Goal: Information Seeking & Learning: Learn about a topic

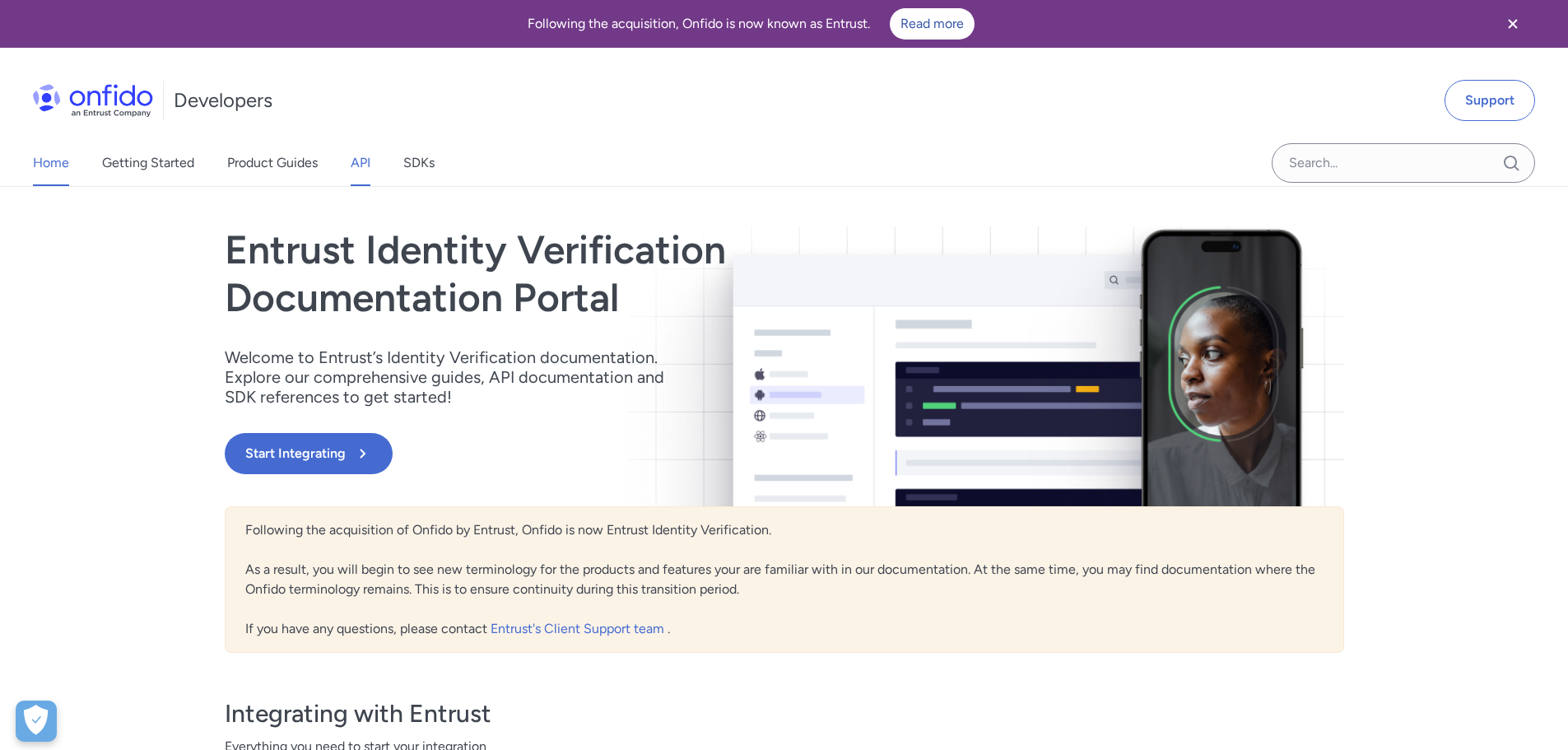
click at [371, 167] on link "API" at bounding box center [360, 163] width 20 height 46
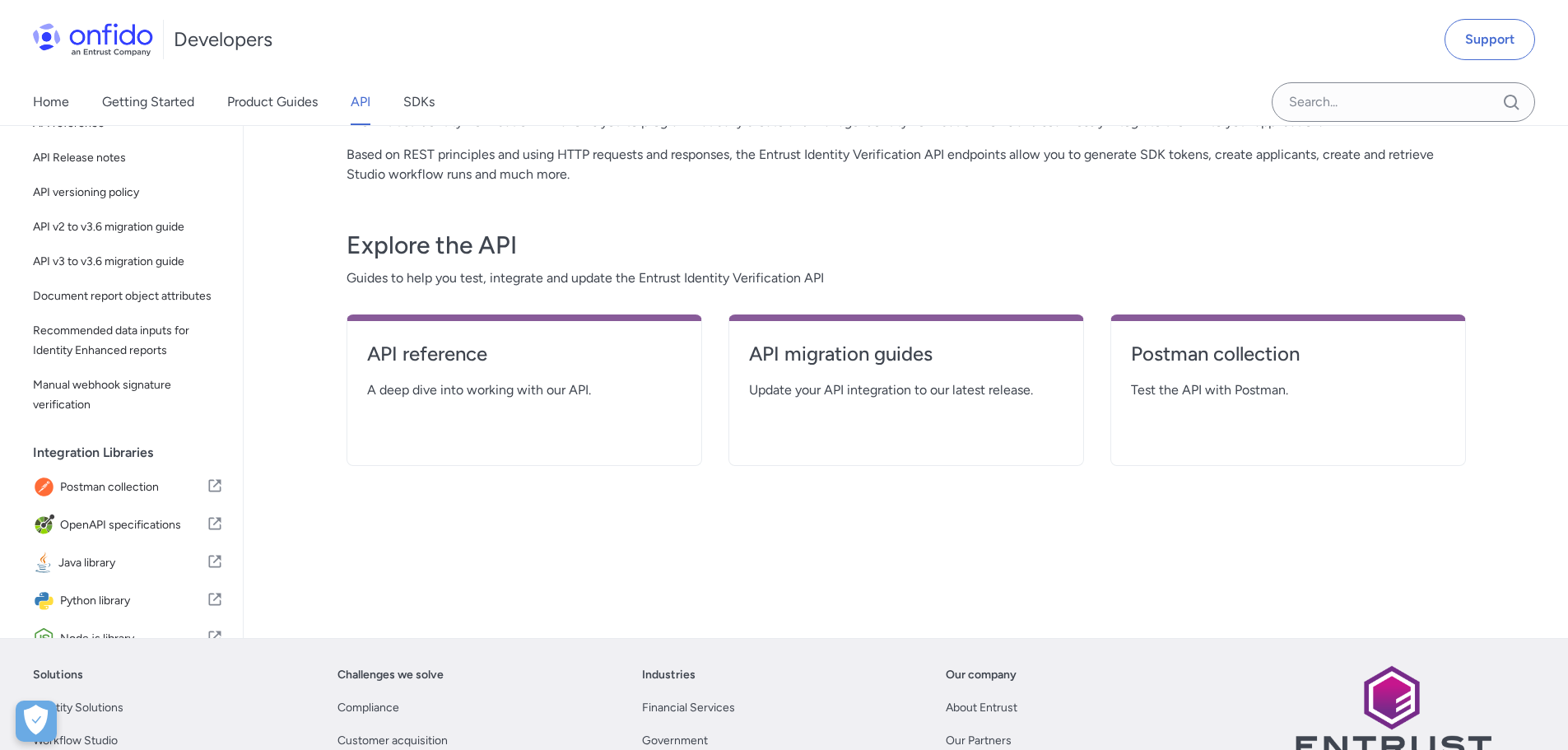
scroll to position [165, 0]
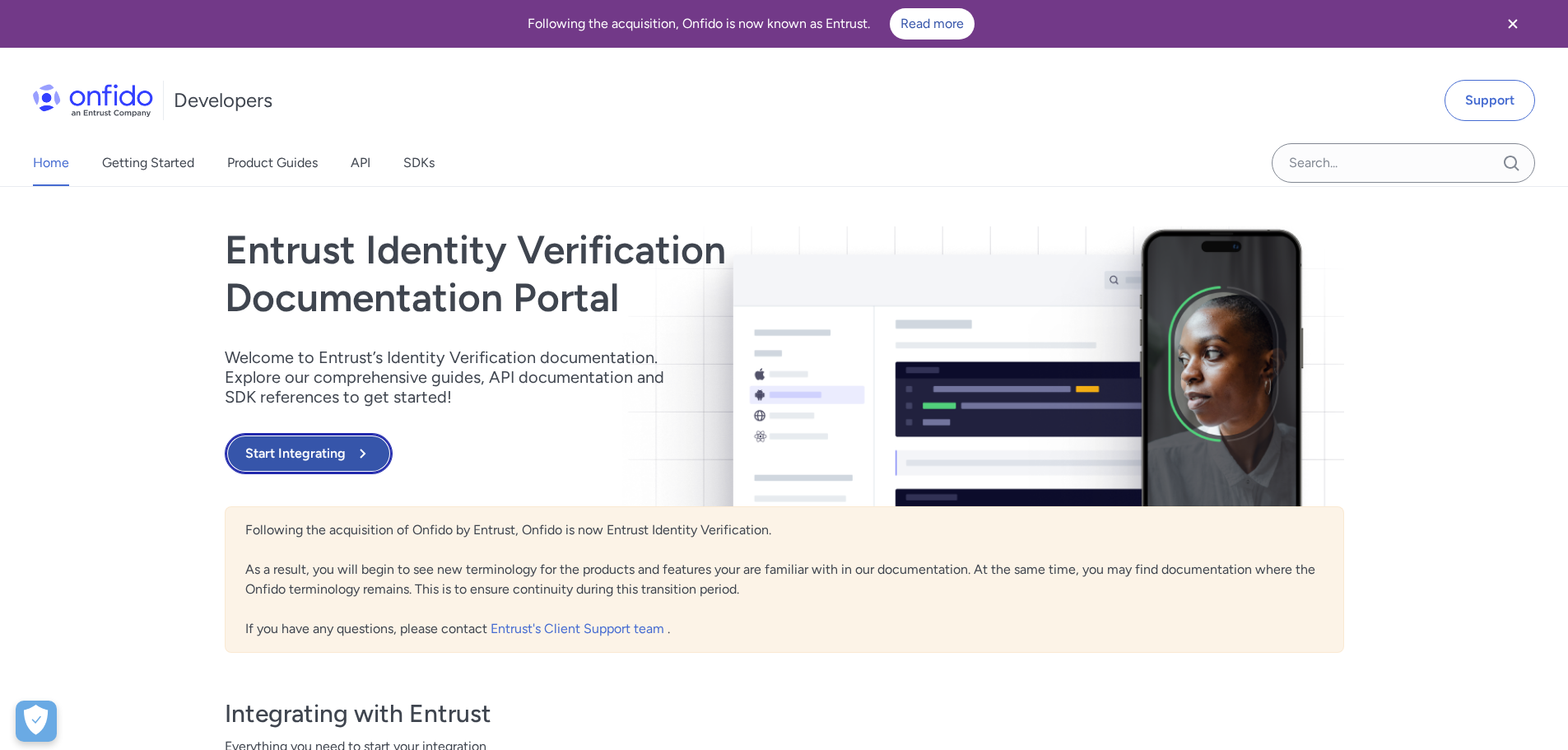
click at [304, 470] on button "Start Integrating" at bounding box center [308, 453] width 168 height 41
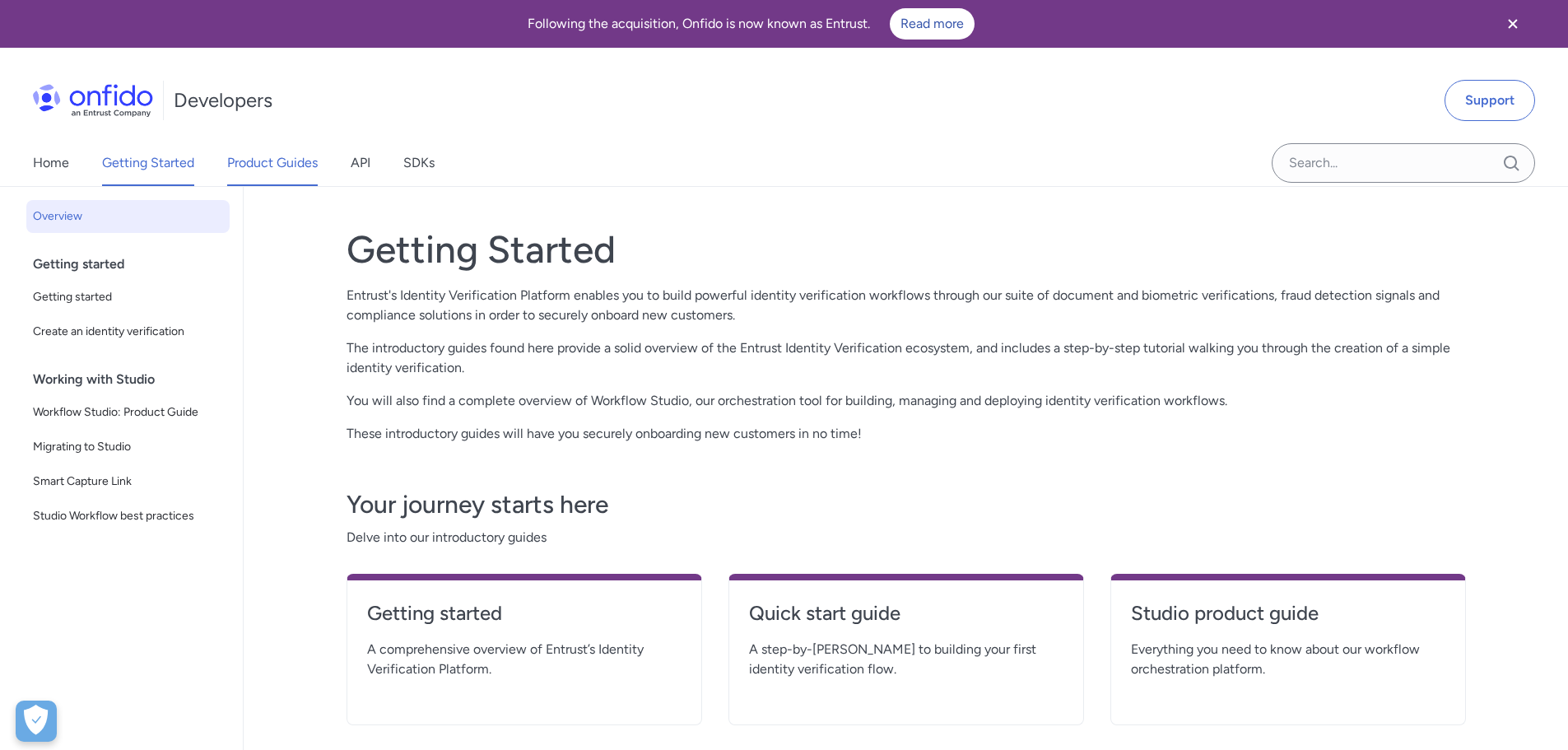
click at [306, 160] on link "Product Guides" at bounding box center [273, 163] width 91 height 46
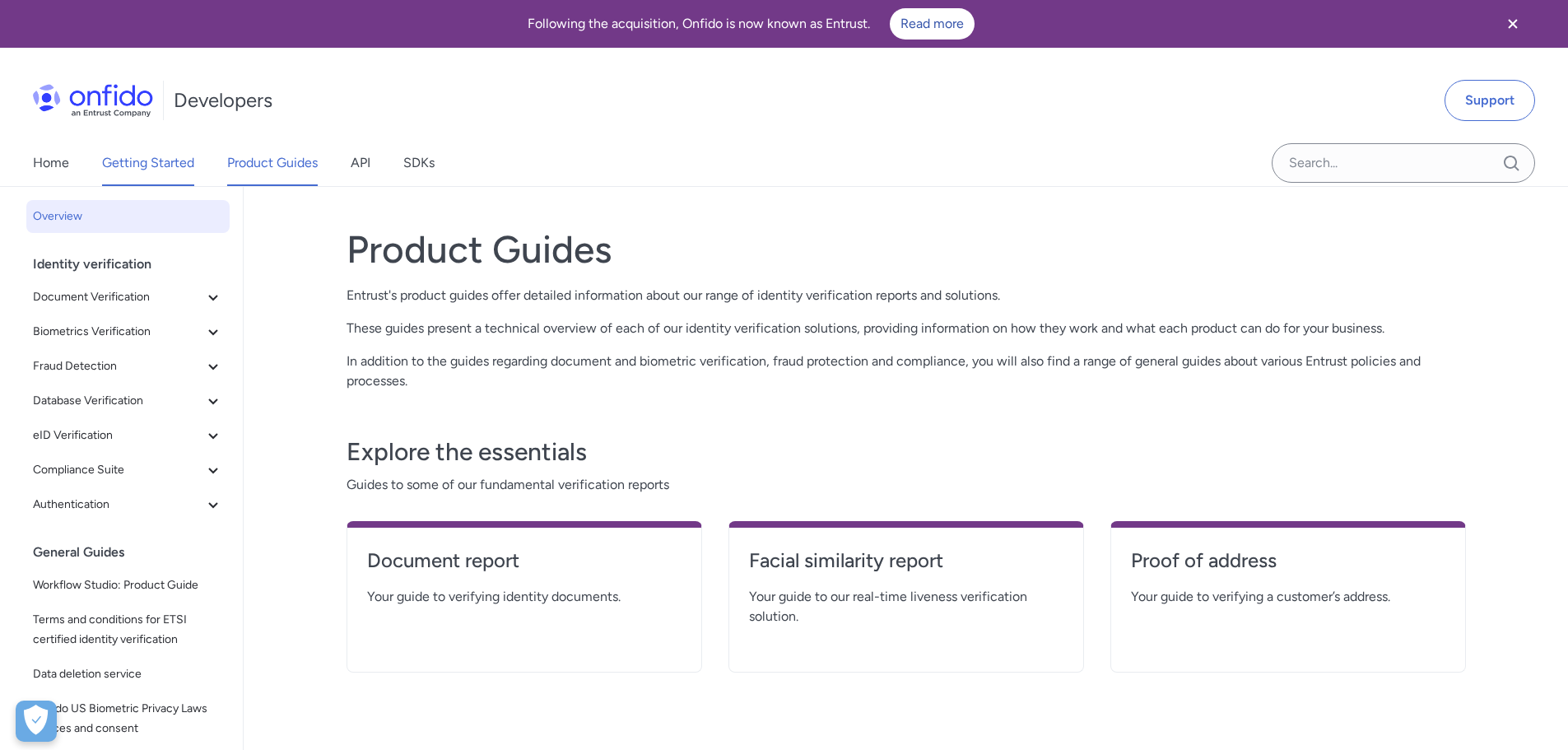
click at [153, 155] on link "Getting Started" at bounding box center [148, 163] width 92 height 46
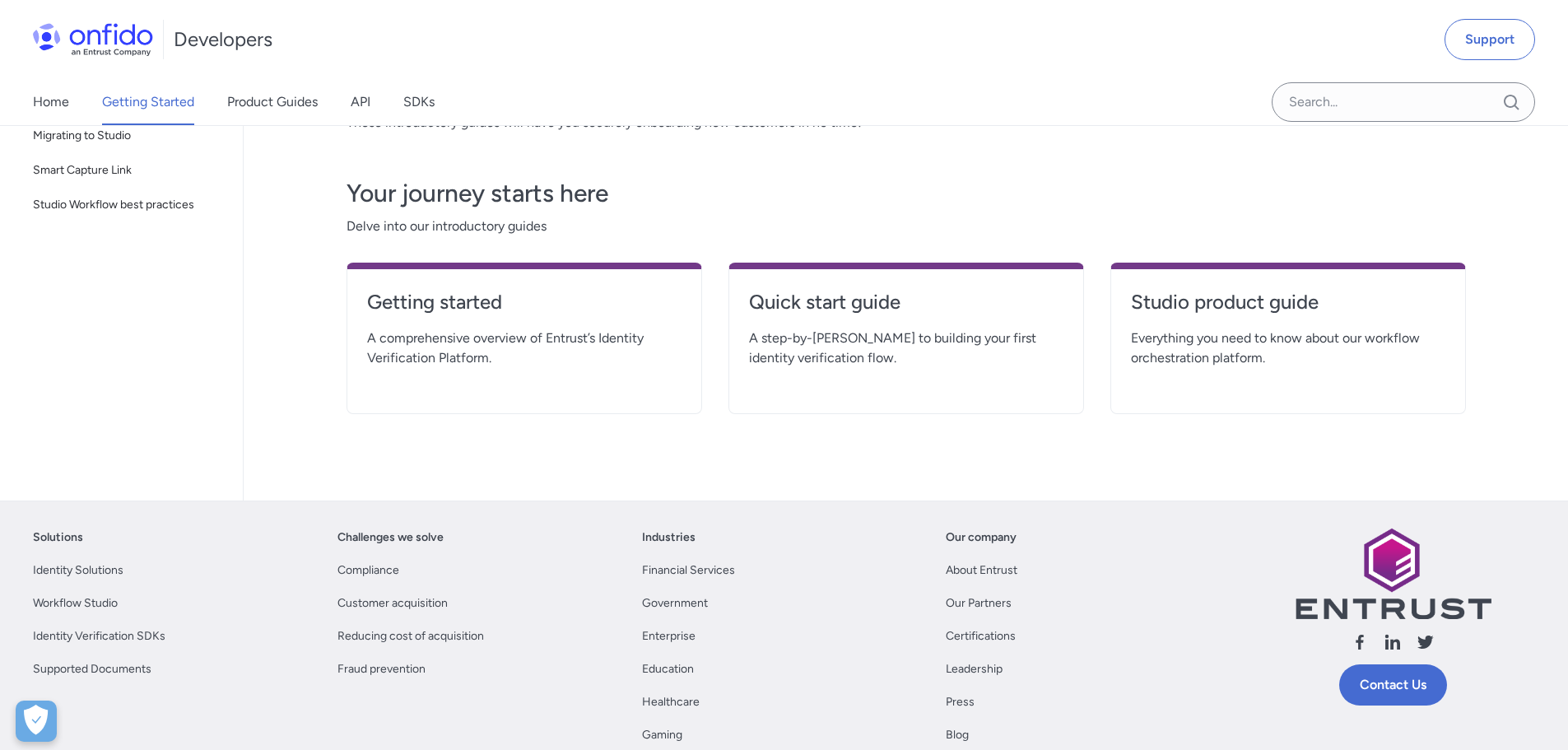
scroll to position [329, 0]
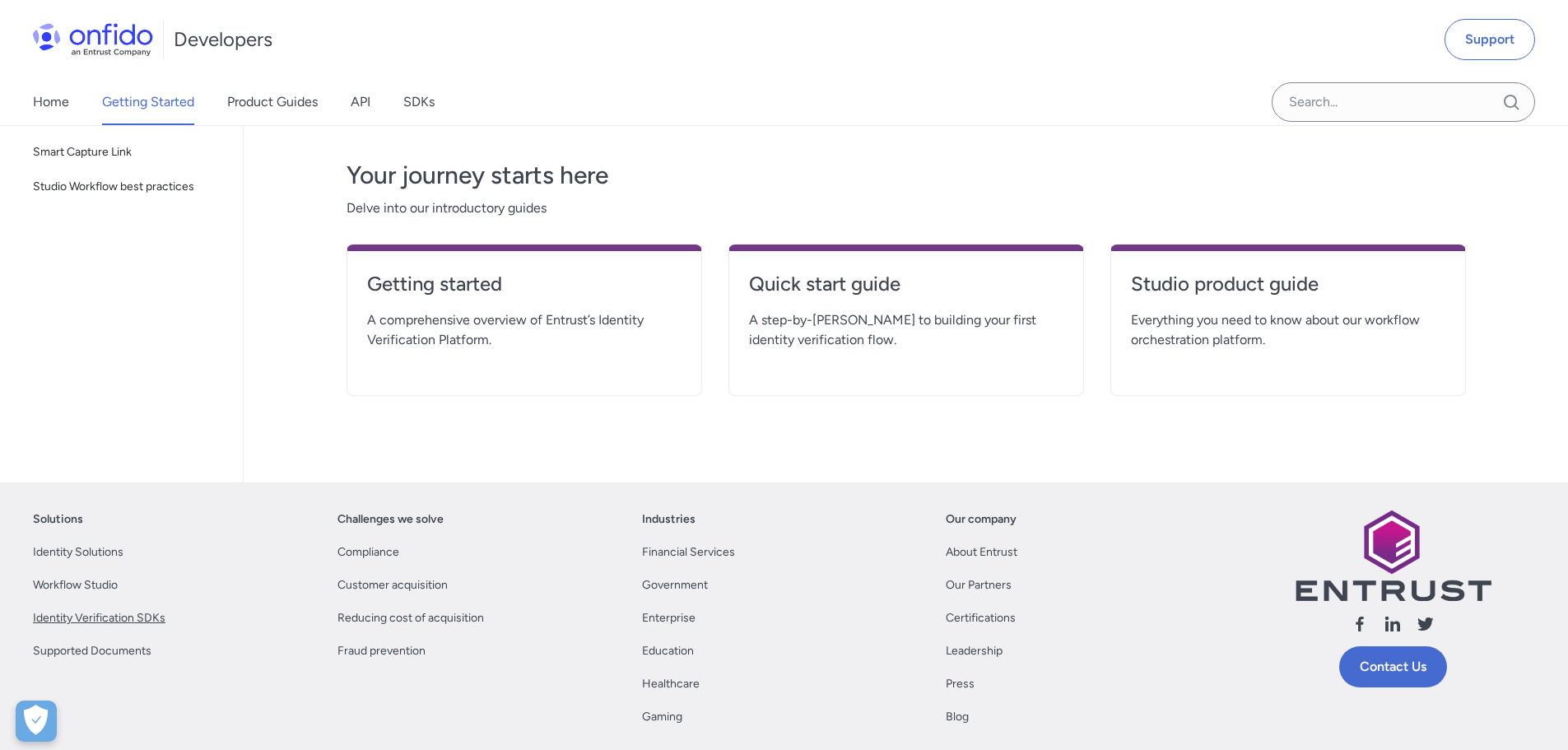
drag, startPoint x: 0, startPoint y: 0, endPoint x: 89, endPoint y: 614, distance: 620.4
click at [89, 614] on link "Identity Verification SDKs" at bounding box center [99, 618] width 132 height 20
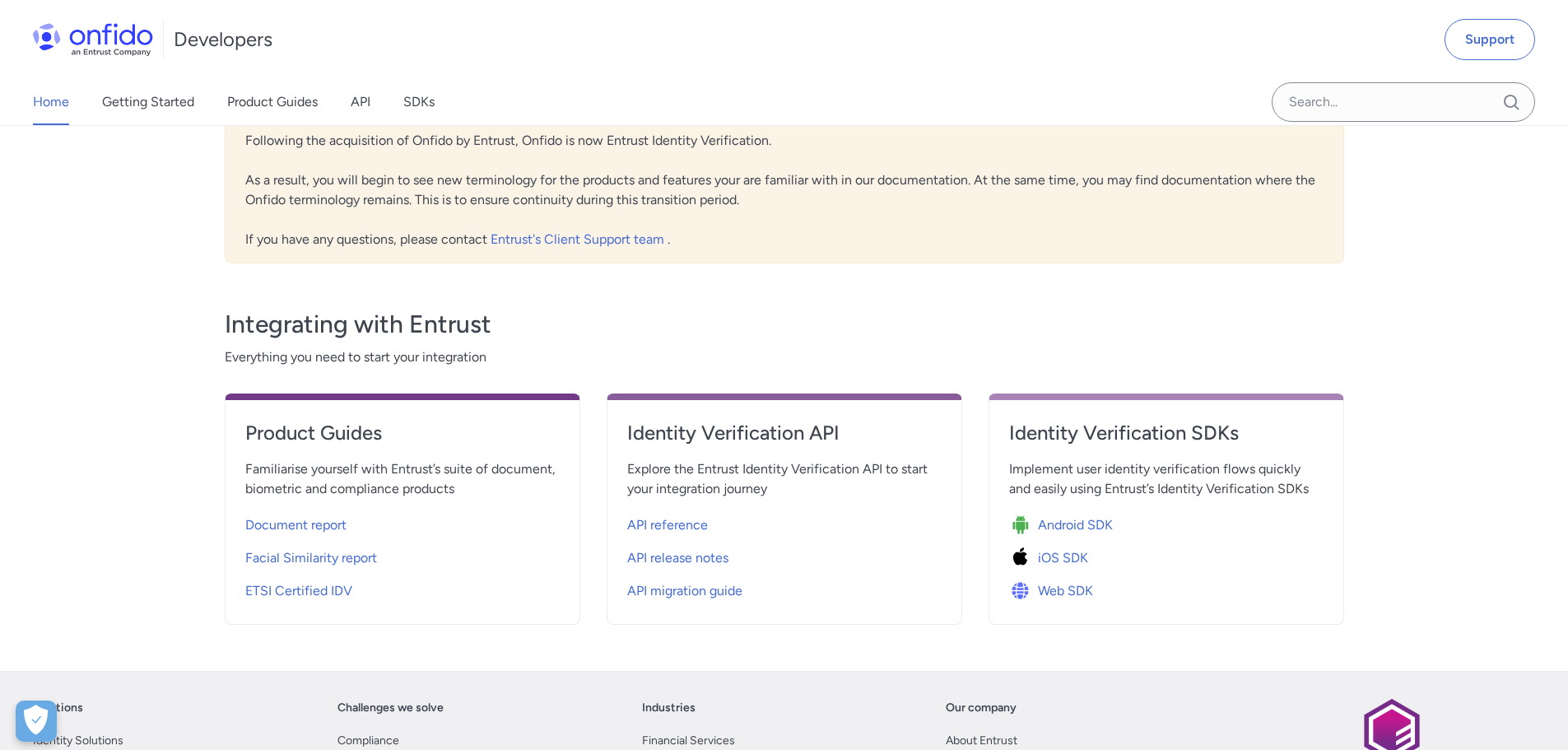
scroll to position [412, 0]
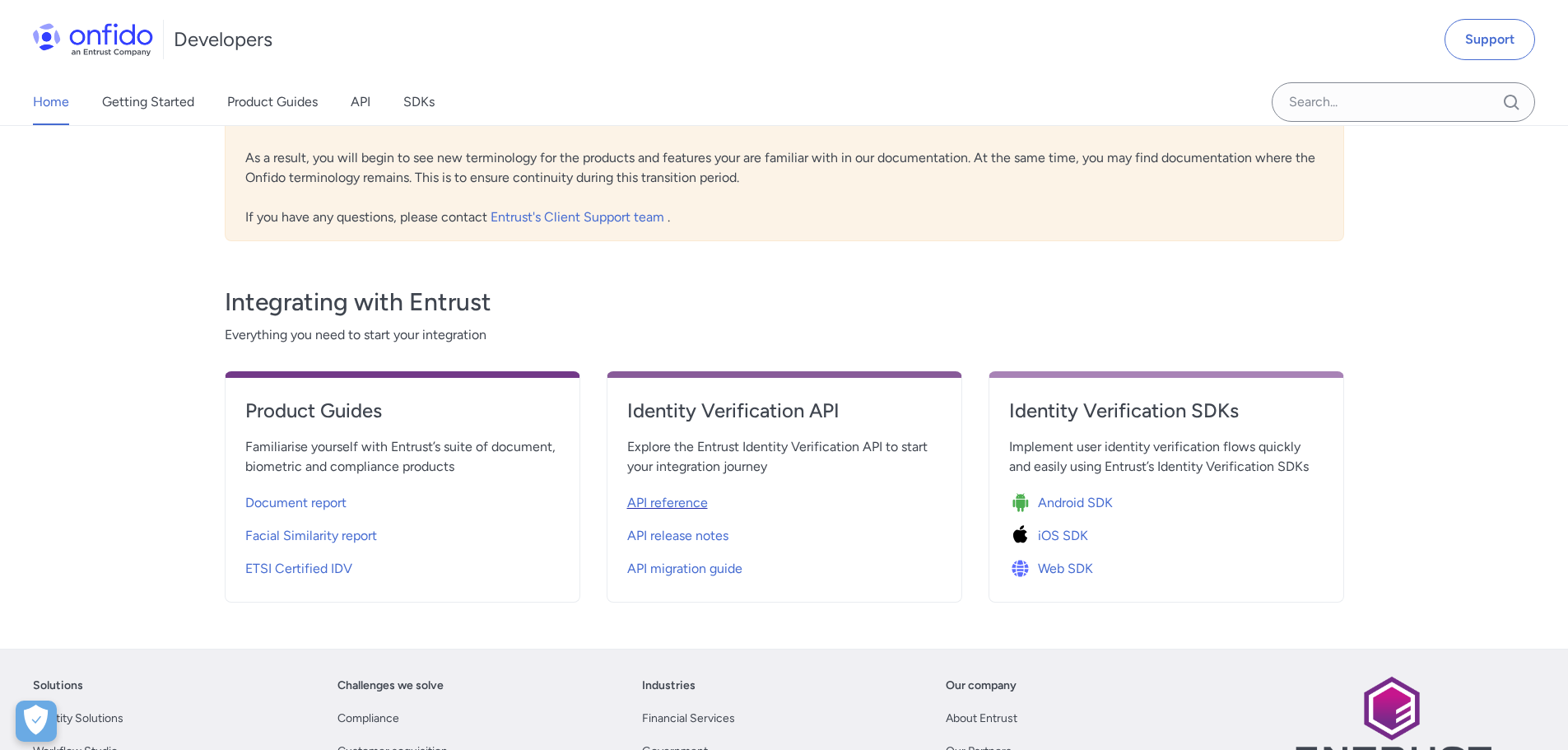
click at [687, 495] on span "API reference" at bounding box center [668, 503] width 81 height 20
select select "http"
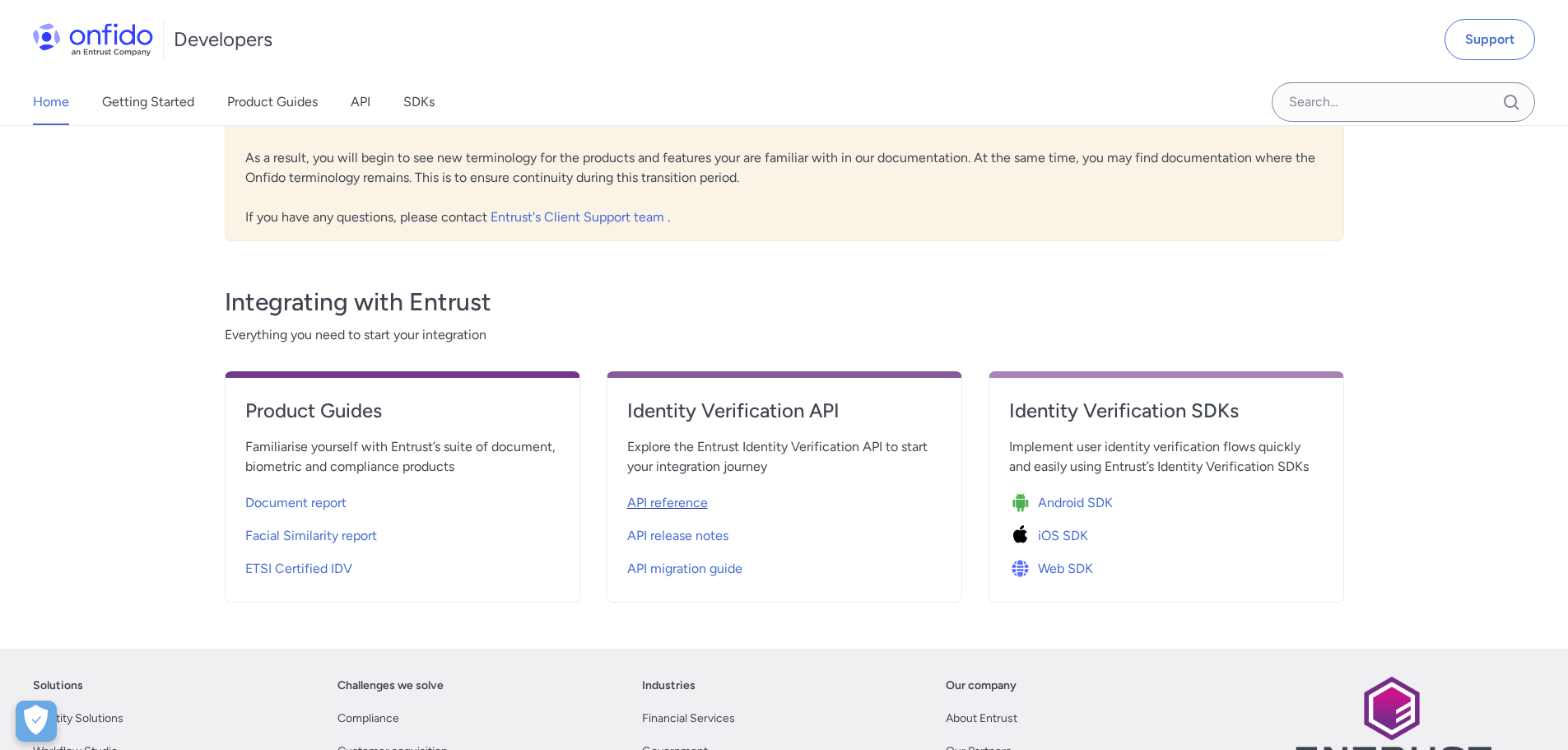
select select "http"
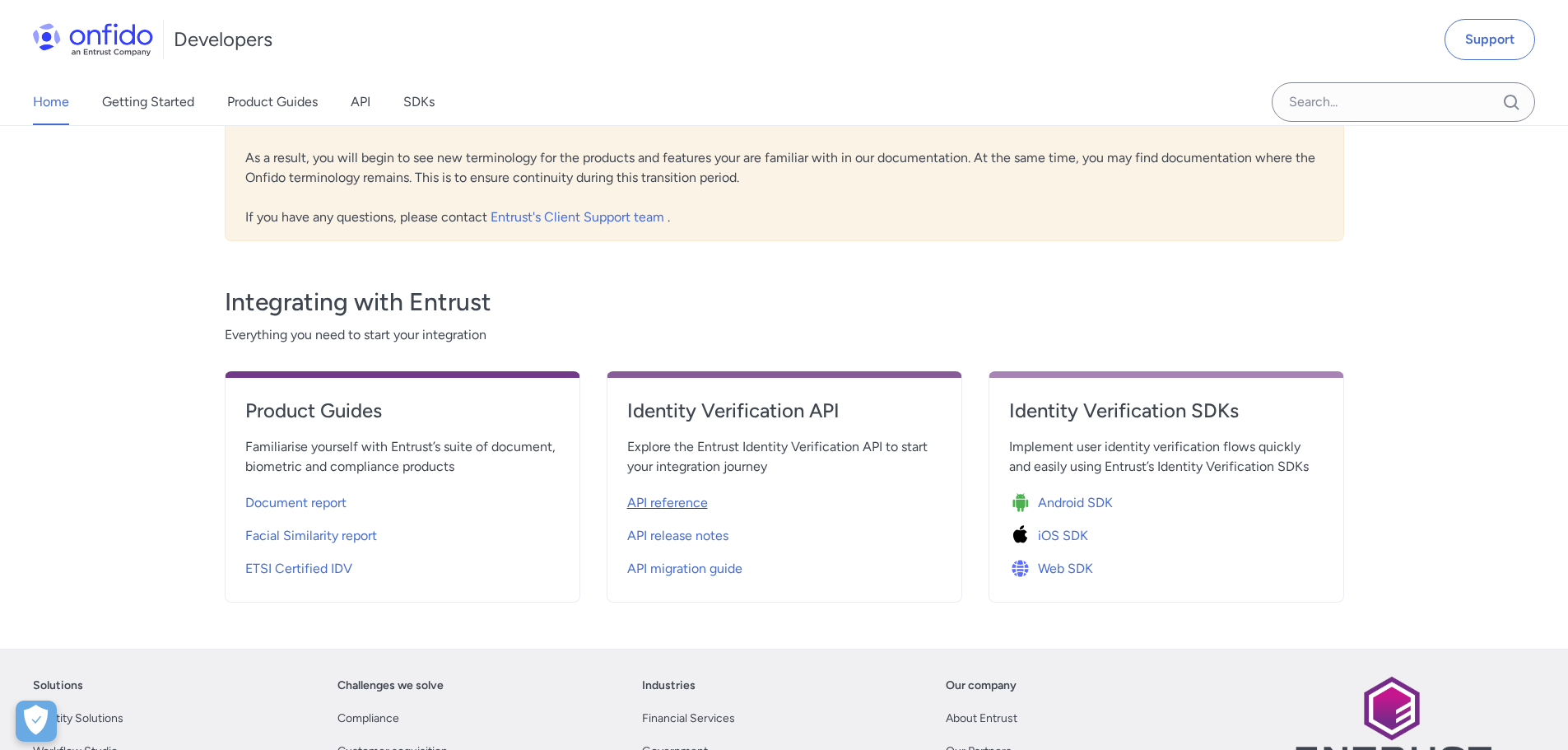
select select "http"
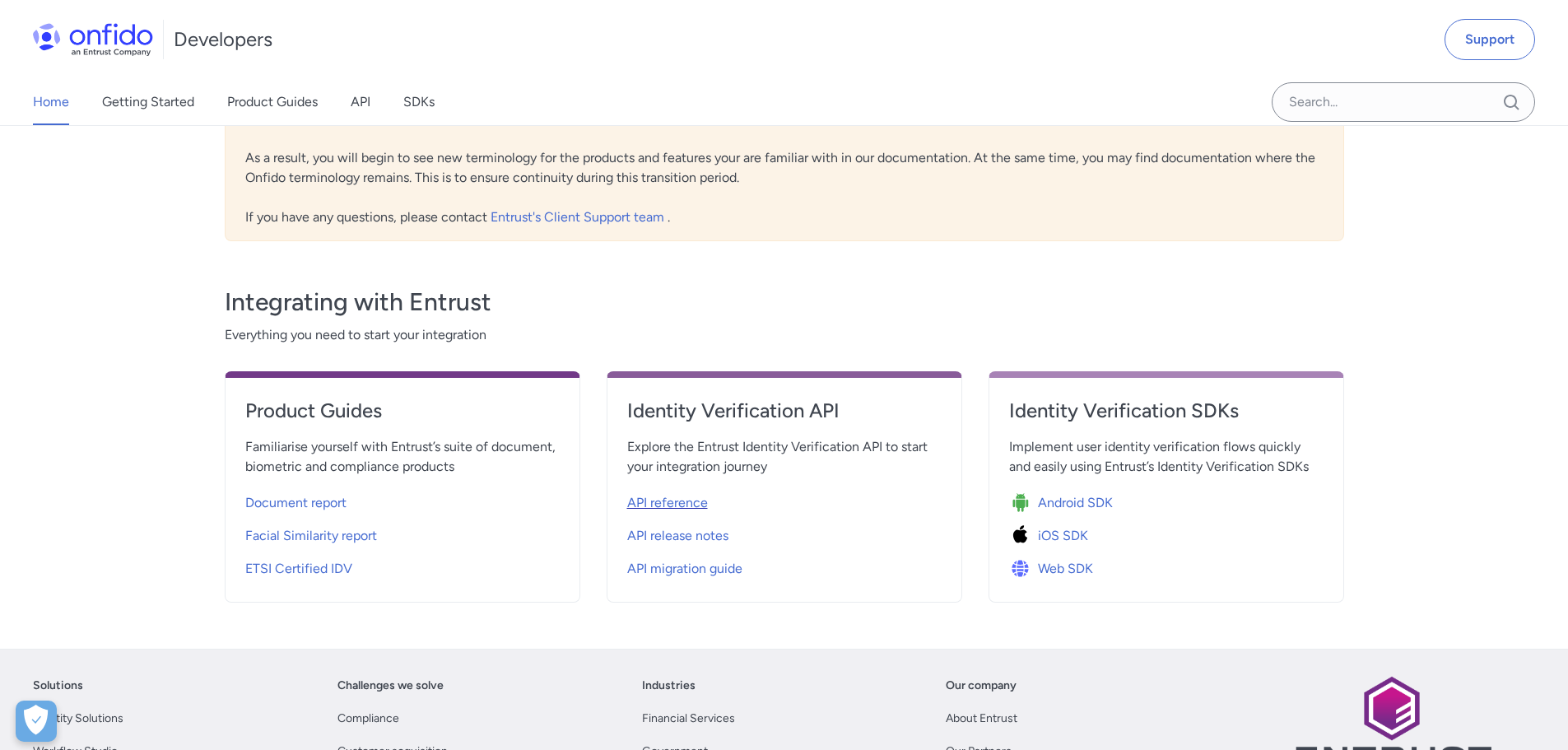
select select "http"
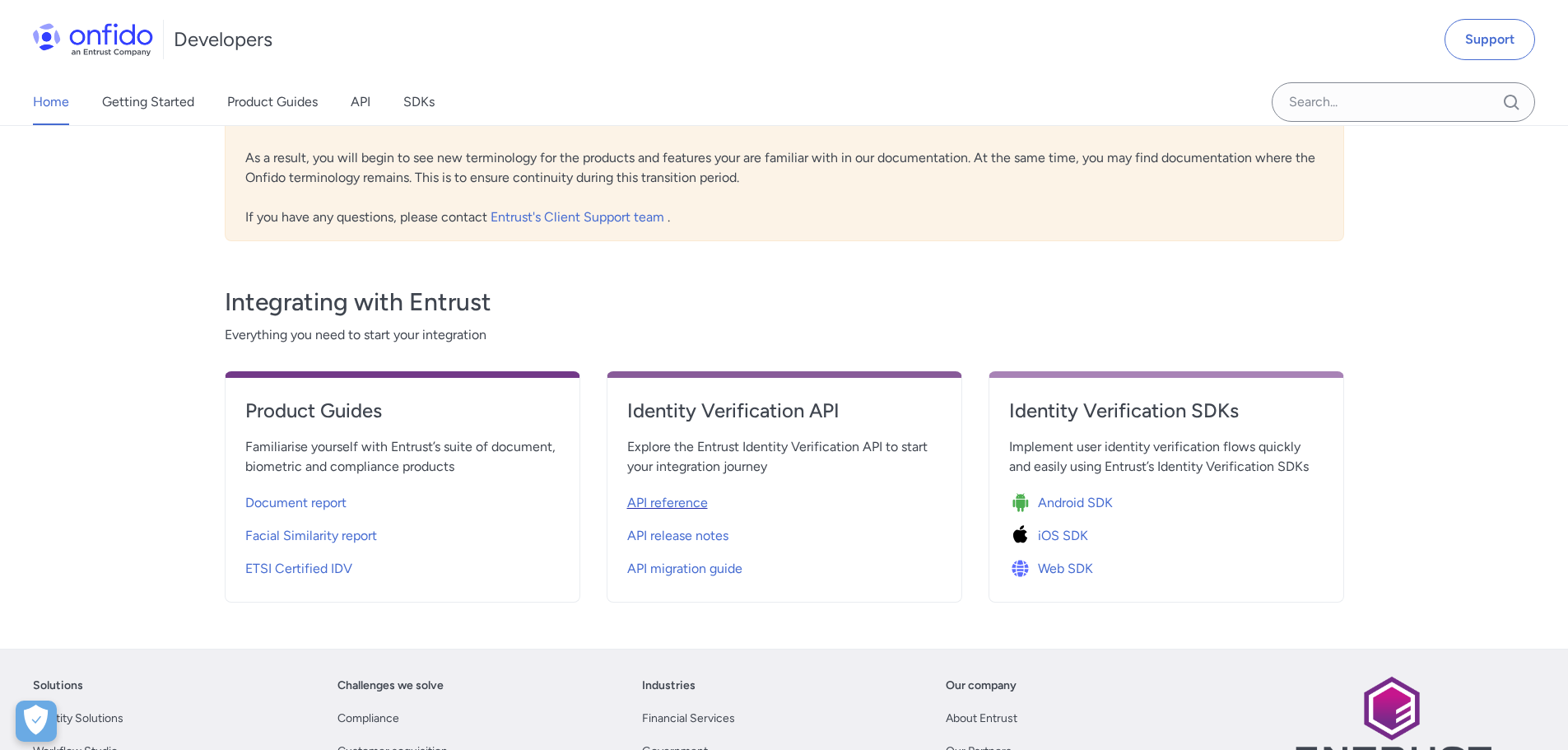
select select "http"
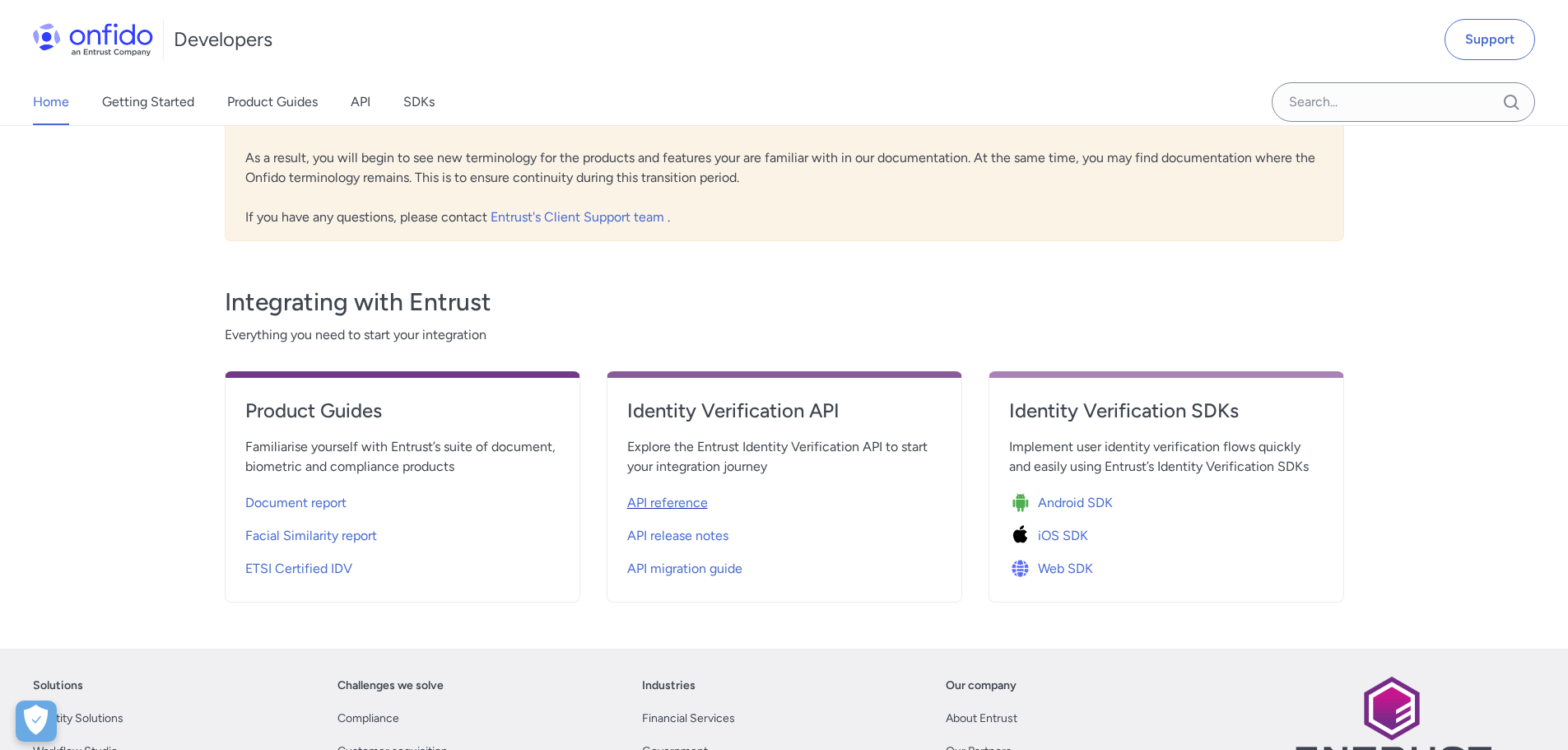
select select "http"
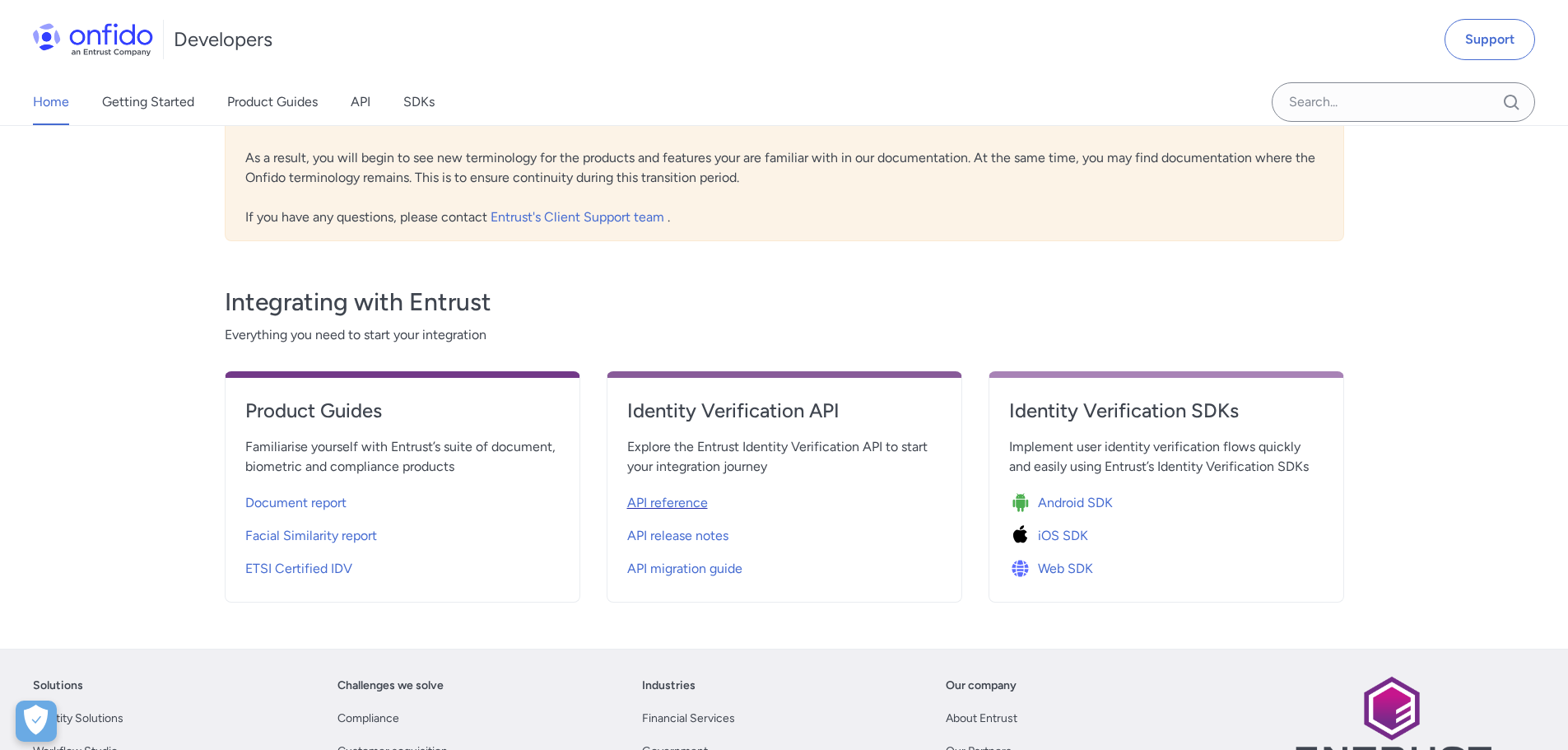
select select "http"
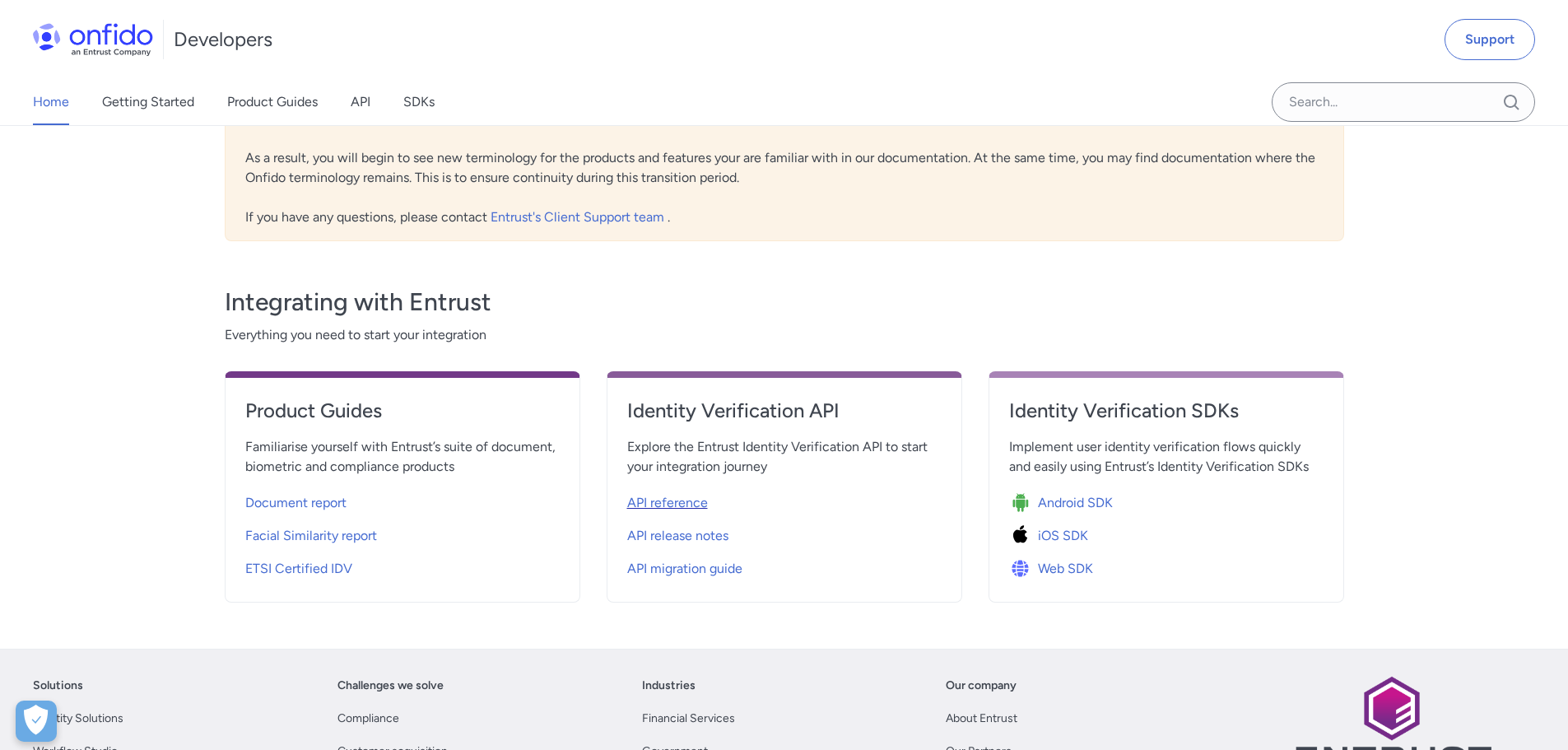
select select "http"
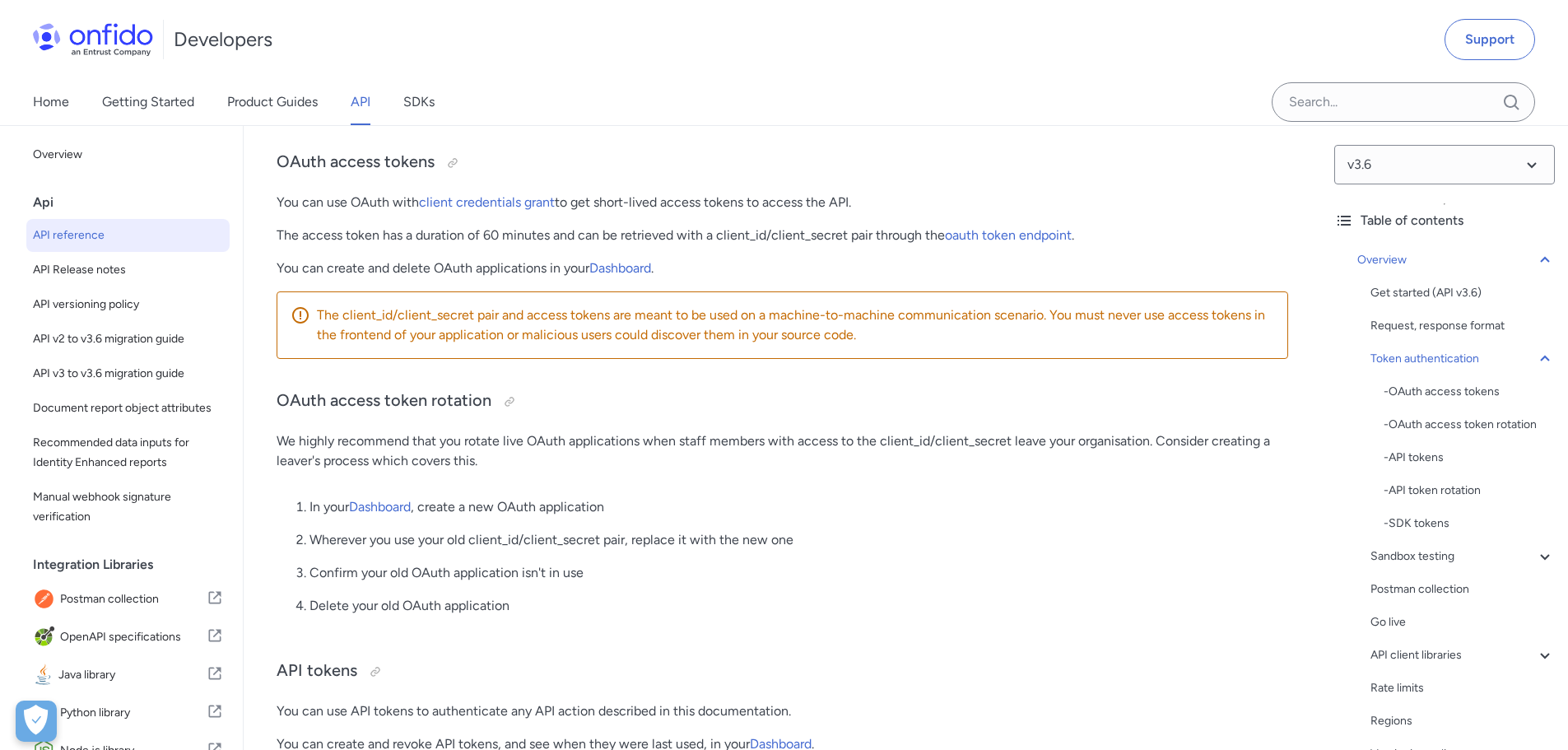
scroll to position [824, 0]
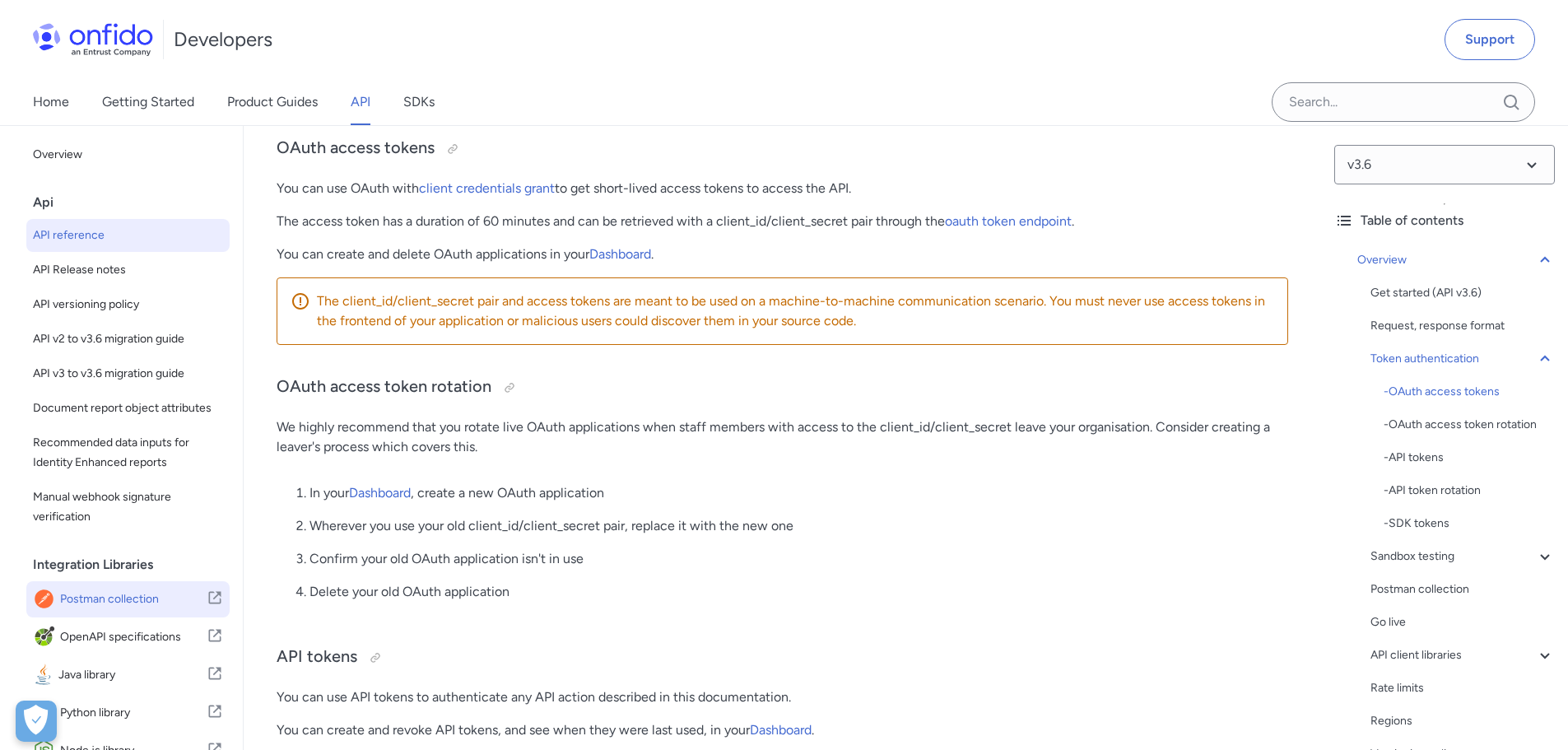
click at [213, 600] on icon at bounding box center [217, 596] width 8 height 8
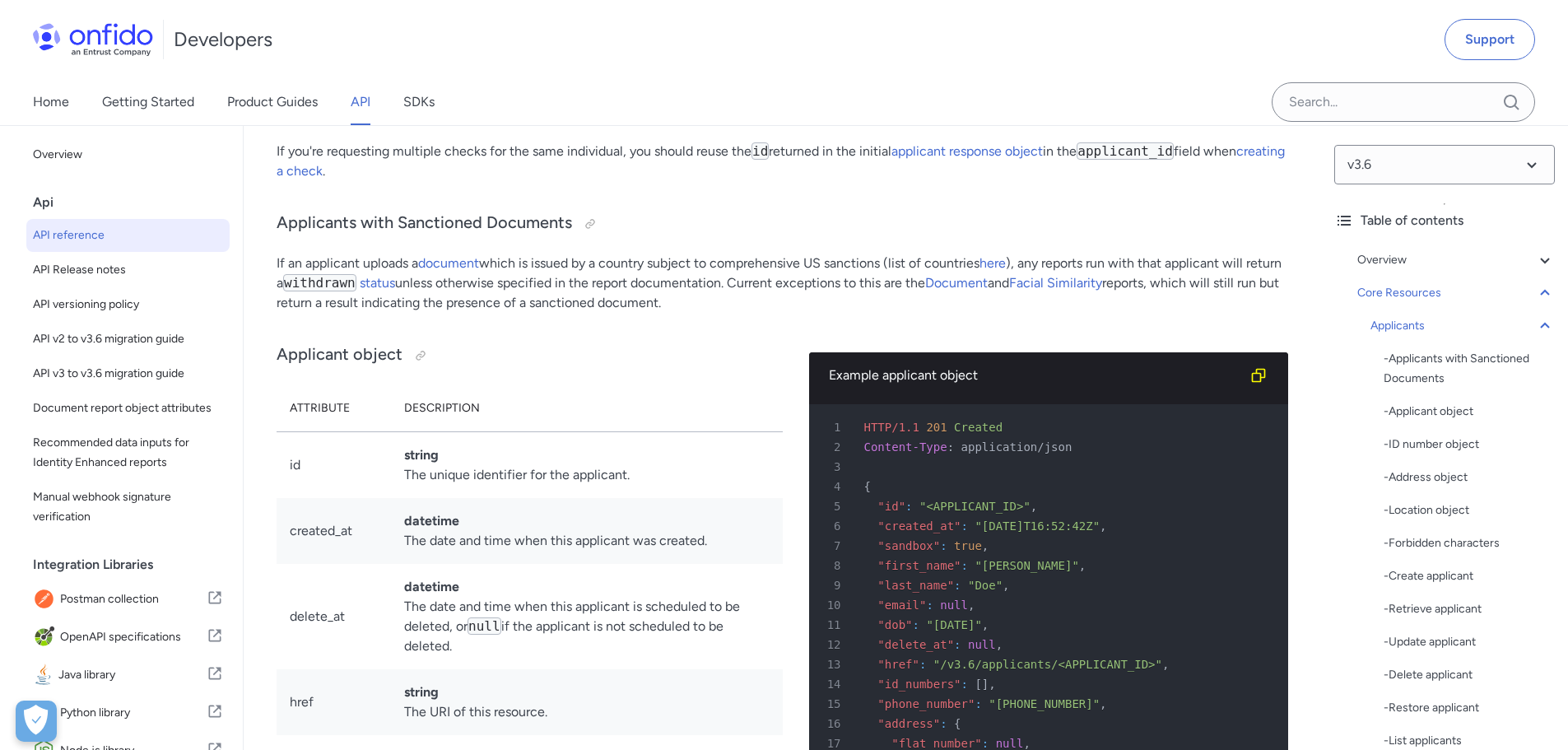
scroll to position [16475, 0]
